Goal: Check status: Check status

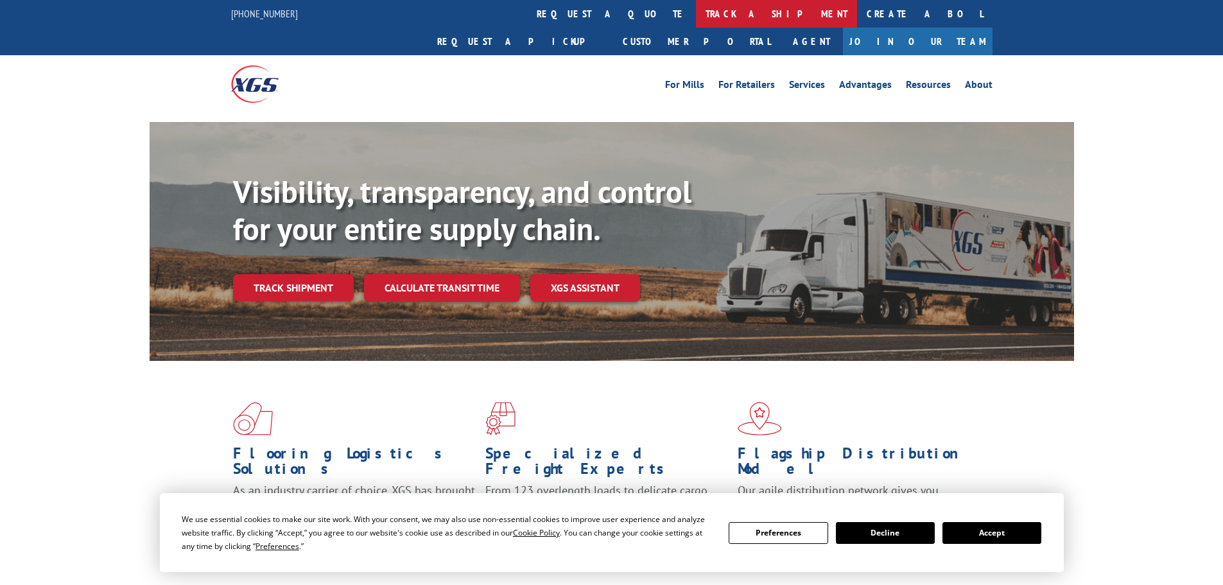
drag, startPoint x: 0, startPoint y: 0, endPoint x: 541, endPoint y: 21, distance: 541.4
click at [696, 21] on link "track a shipment" at bounding box center [776, 14] width 161 height 28
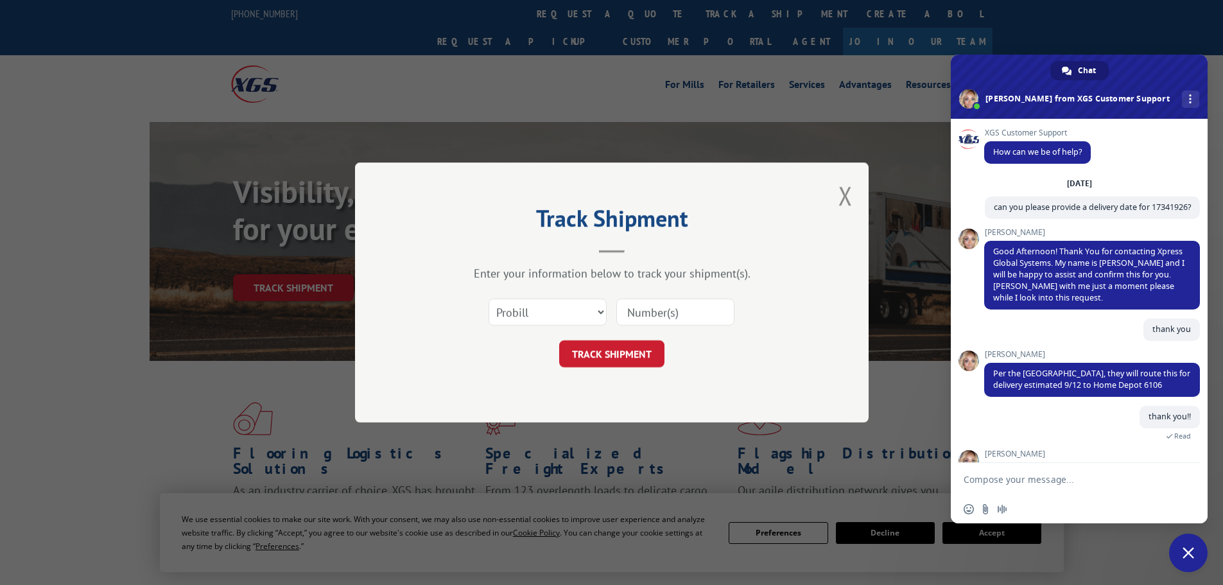
drag, startPoint x: 689, startPoint y: 317, endPoint x: 686, endPoint y: 325, distance: 8.9
click at [689, 317] on input at bounding box center [675, 311] width 118 height 27
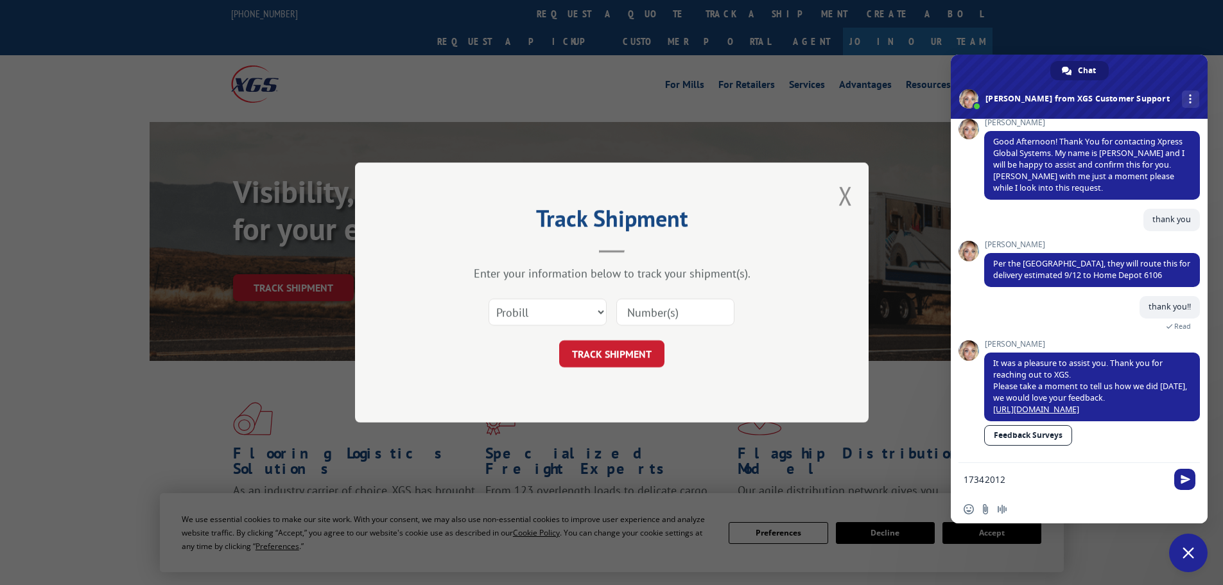
type textarea "17342012"
click at [682, 322] on input at bounding box center [675, 311] width 118 height 27
paste input "17342012"
type input "17342012"
click at [633, 352] on button "TRACK SHIPMENT" at bounding box center [611, 353] width 105 height 27
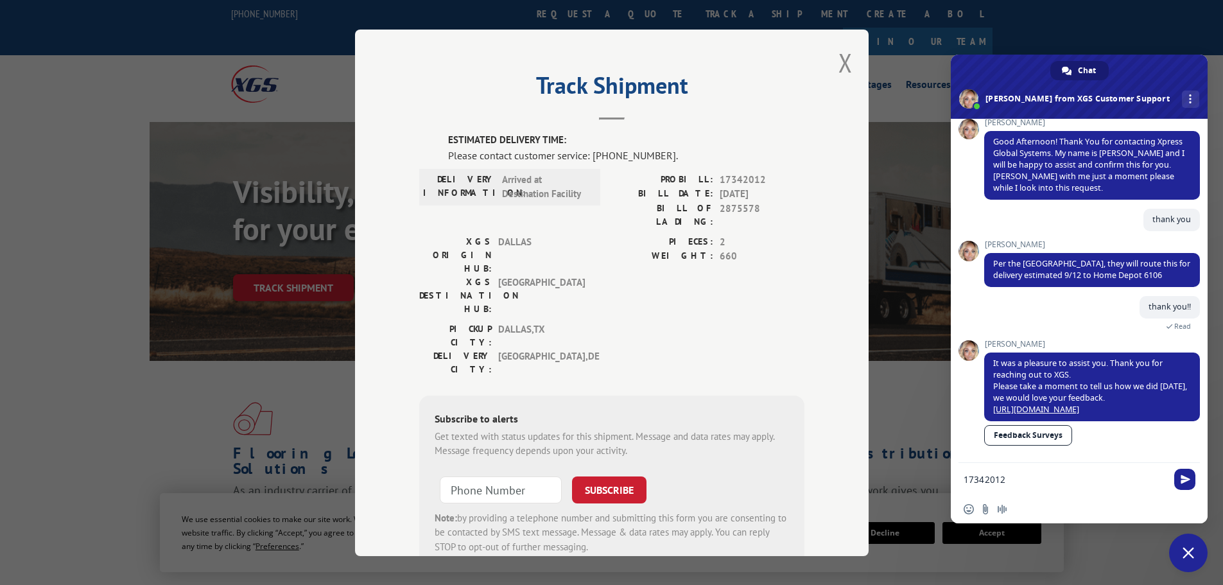
click at [1019, 472] on form "17342012" at bounding box center [1064, 480] width 203 height 35
drag, startPoint x: 1019, startPoint y: 472, endPoint x: 997, endPoint y: 477, distance: 23.2
click at [997, 477] on form "17342012" at bounding box center [1064, 480] width 203 height 35
drag, startPoint x: 1017, startPoint y: 477, endPoint x: 949, endPoint y: 475, distance: 68.1
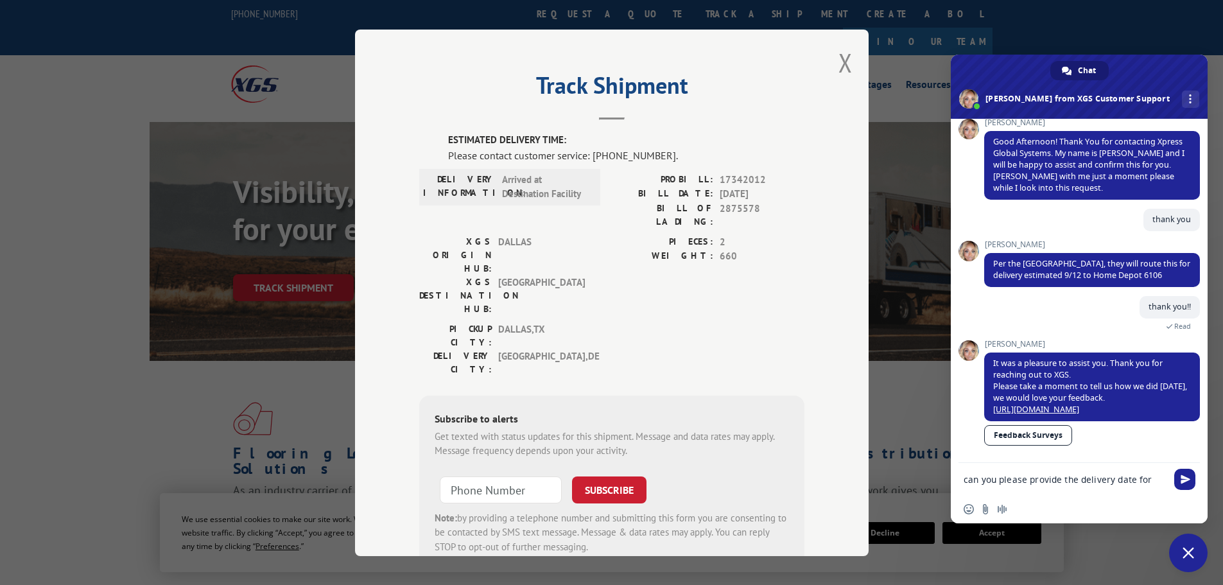
paste textarea "17342012"
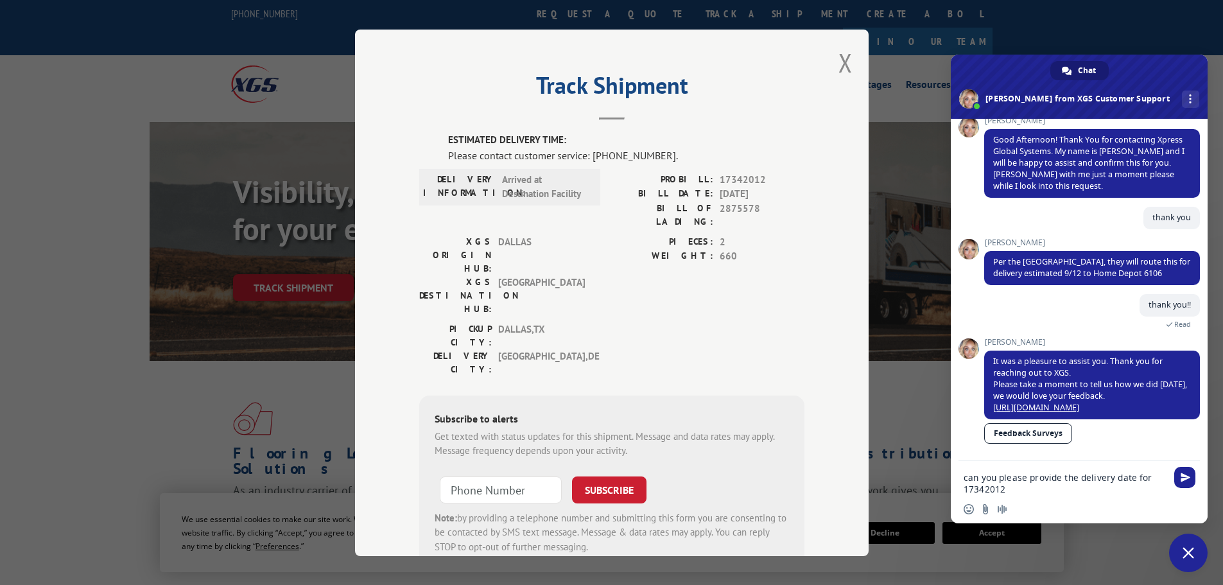
type textarea "can you please provide the delivery date for 17342012?"
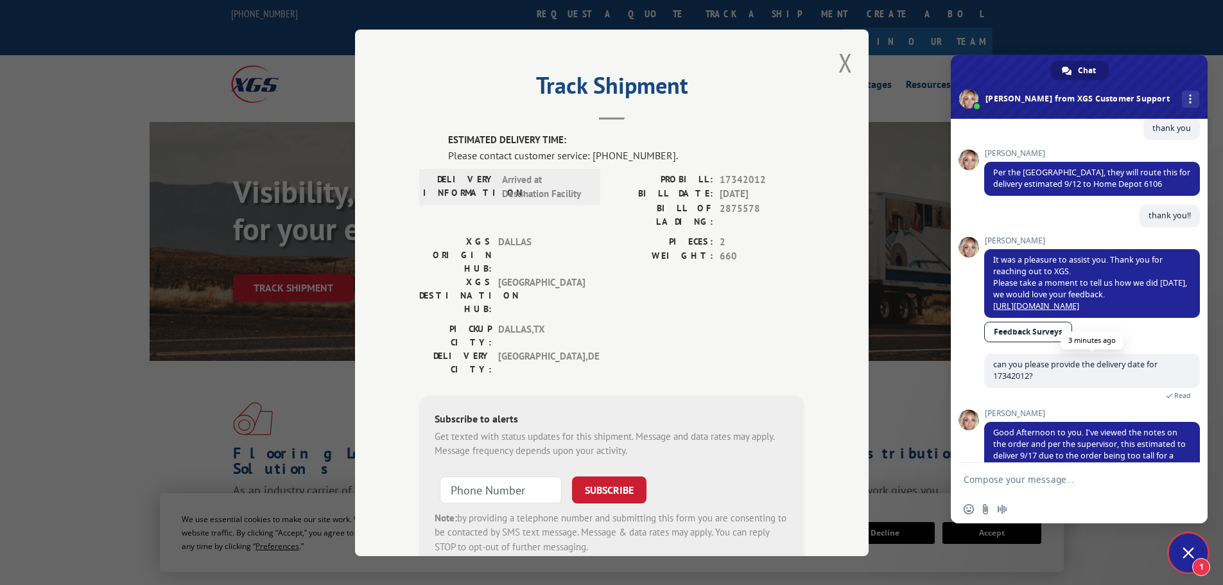
scroll to position [255, 0]
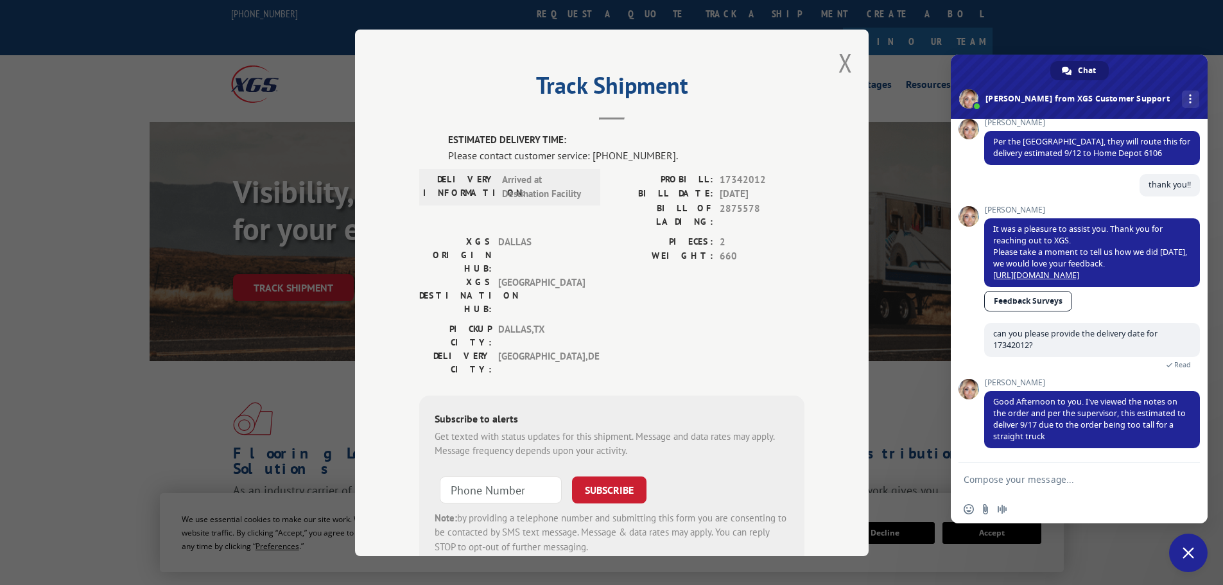
click at [1018, 485] on textarea "Compose your message..." at bounding box center [1064, 480] width 203 height 12
type textarea "thank you!"
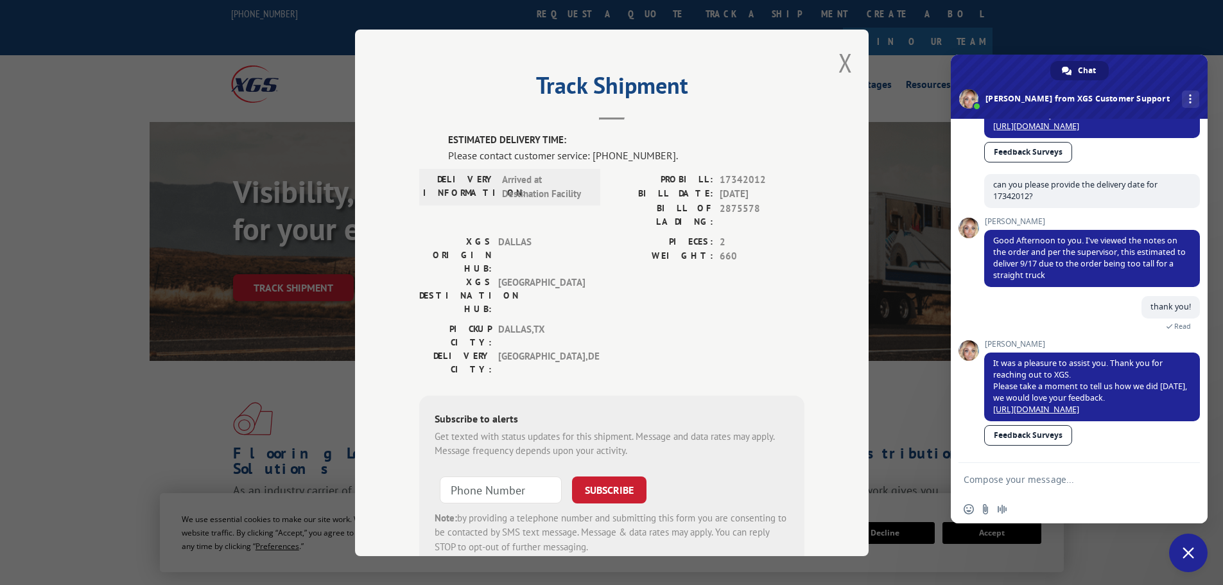
scroll to position [415, 0]
